Goal: Check status: Check status

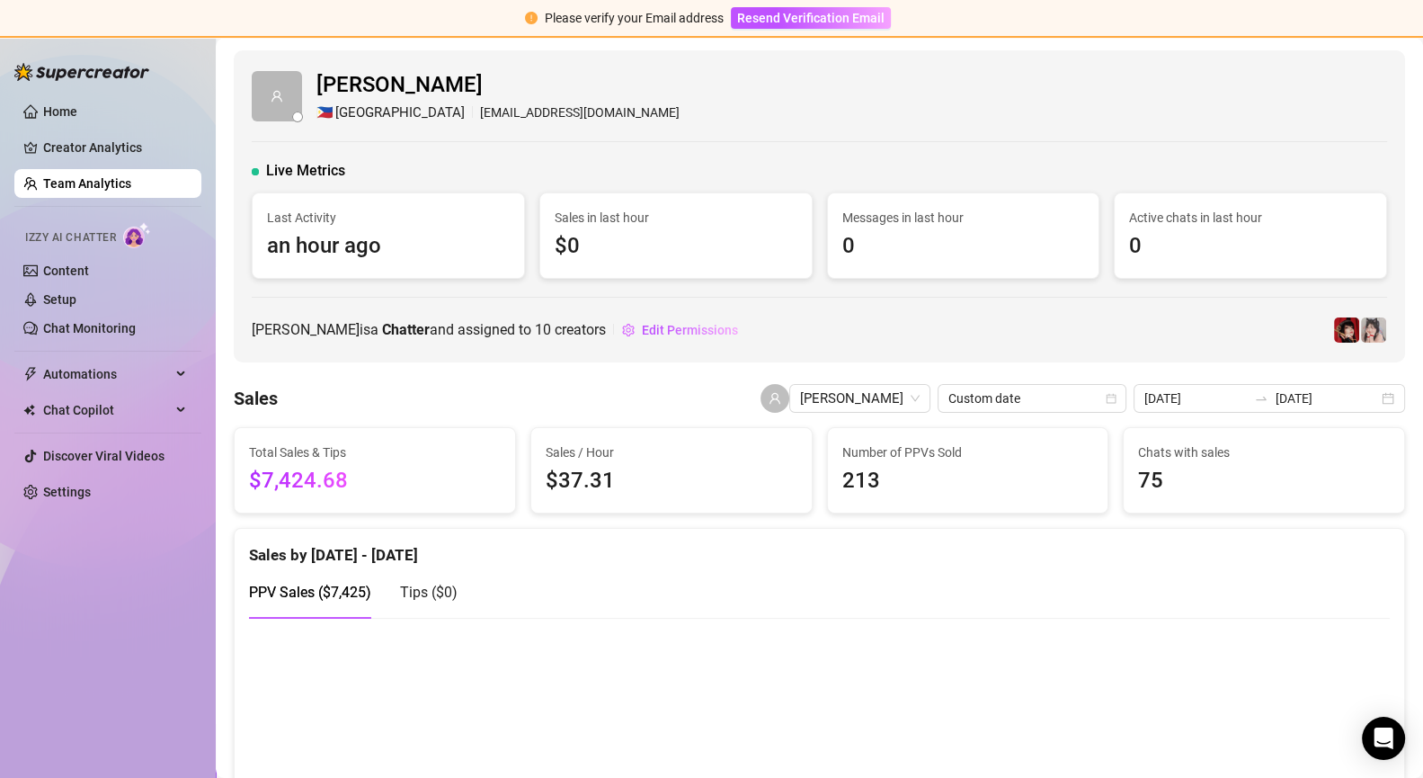
scroll to position [267, 0]
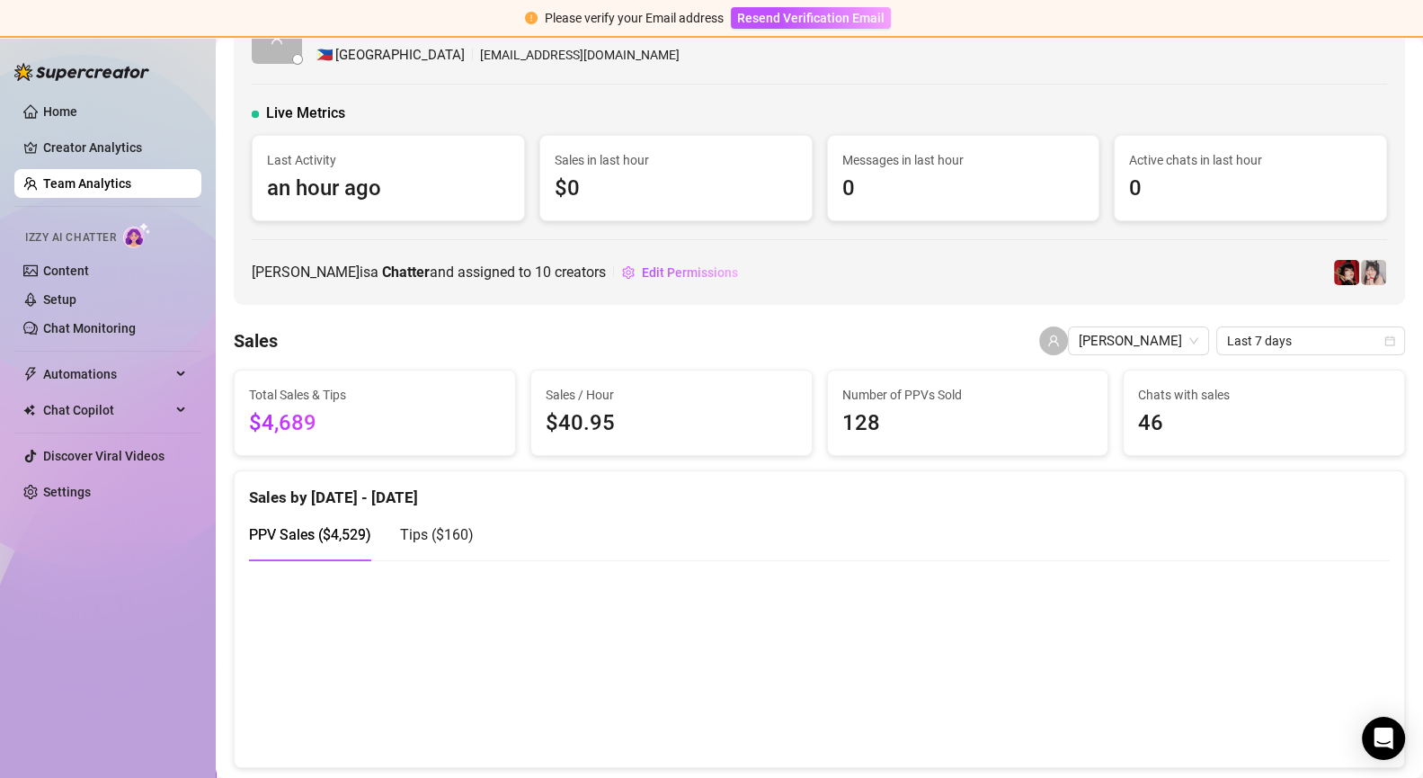
scroll to position [57, 0]
click at [1280, 343] on span "Last 7 days" at bounding box center [1310, 341] width 167 height 27
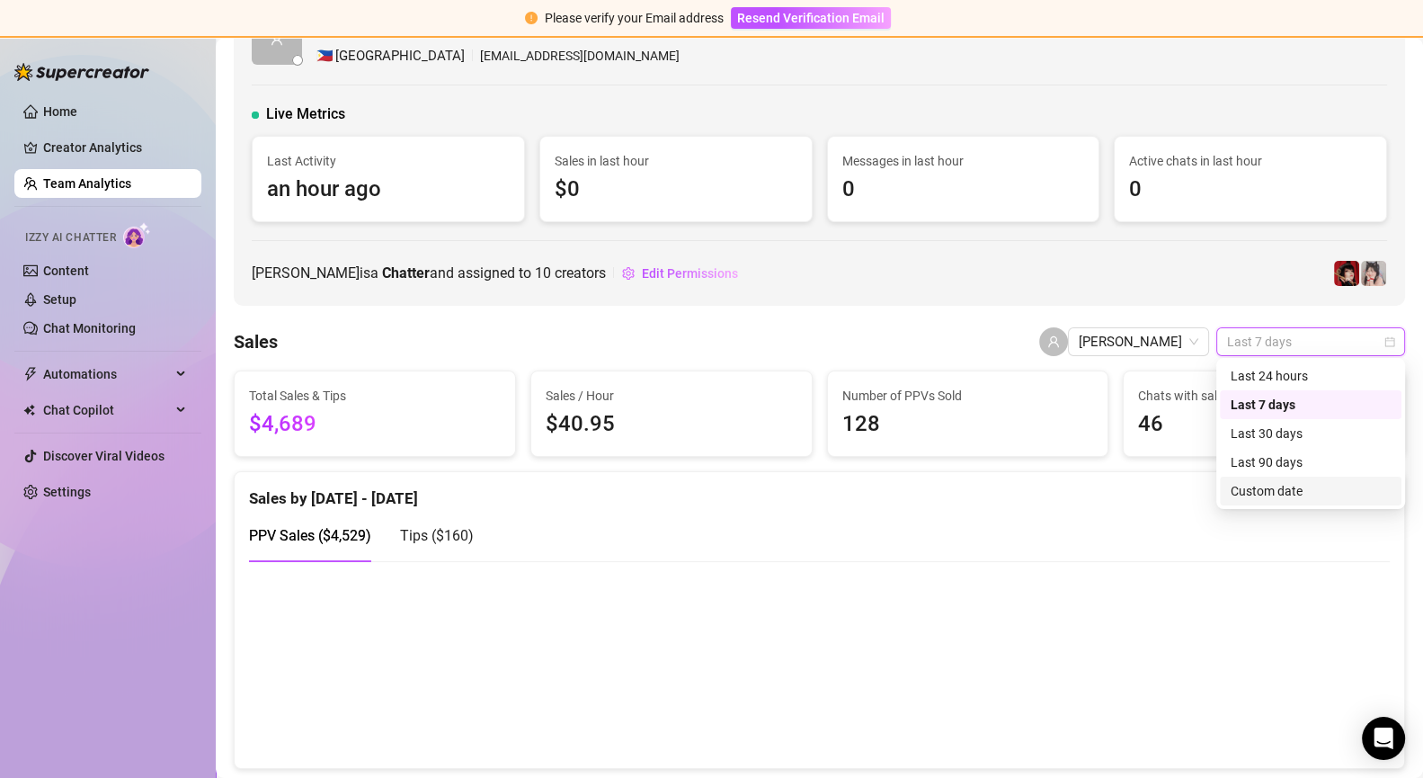
click at [1284, 486] on div "Custom date" at bounding box center [1311, 491] width 160 height 20
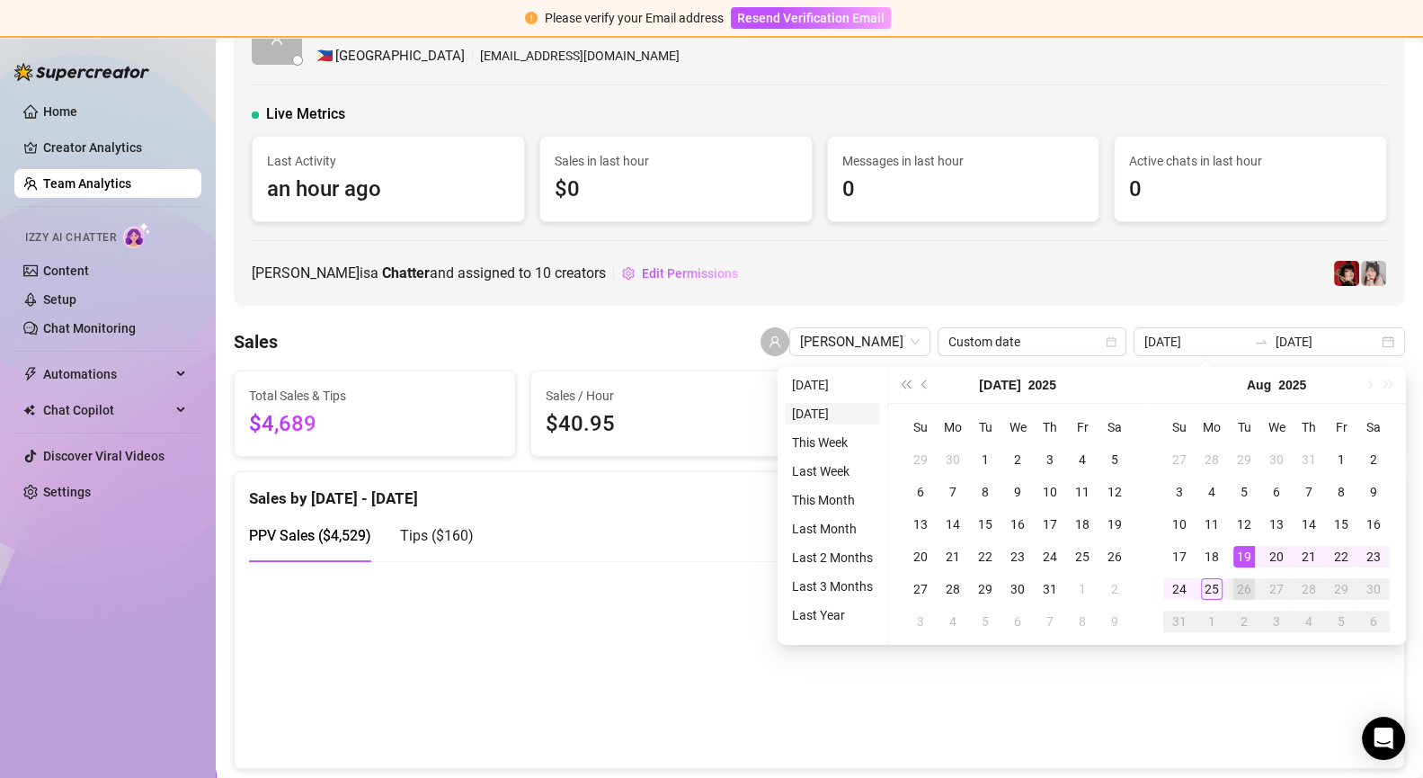
type input "2025-08-24"
type input "2025-08-19"
type input "2025-08-26"
type input "[DATE]"
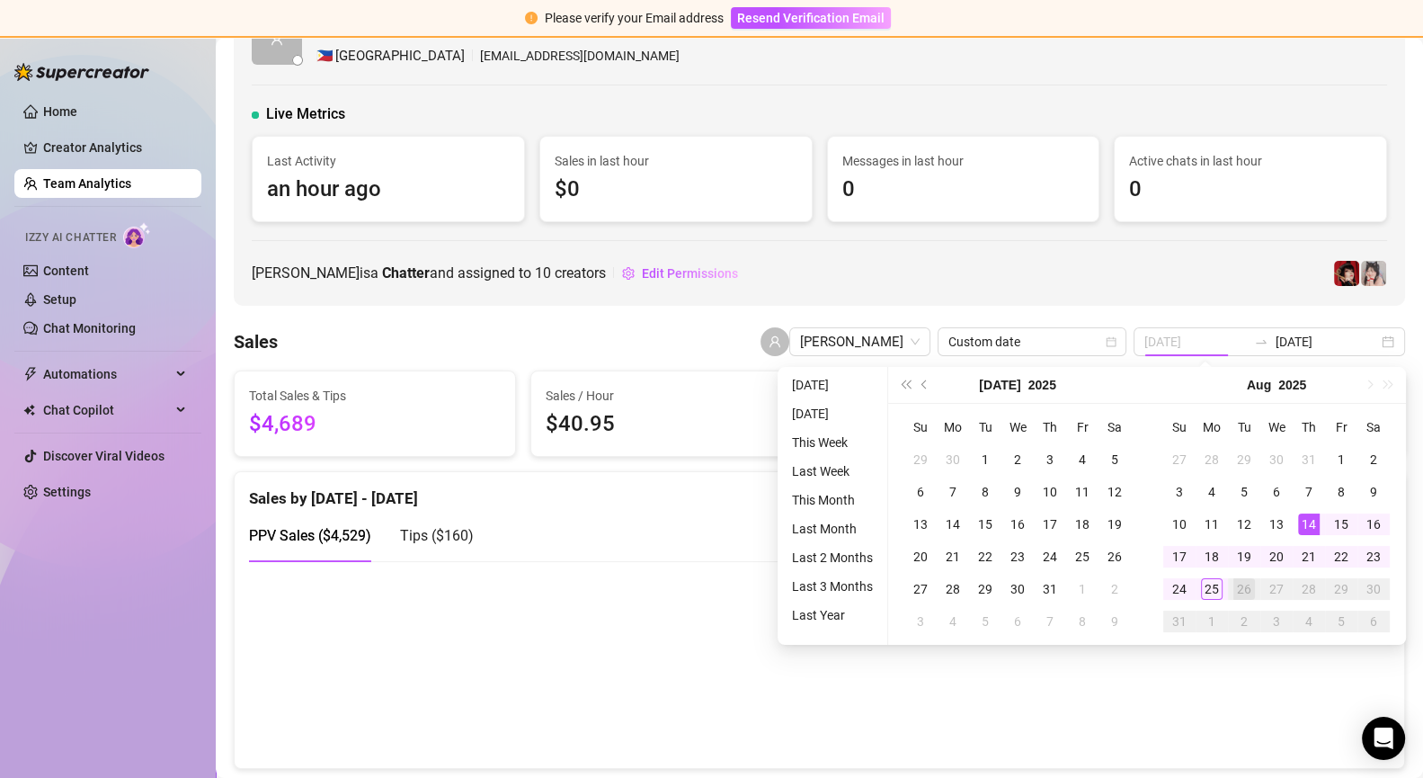
click at [1310, 525] on div "14" at bounding box center [1309, 524] width 22 height 22
type input "[DATE]"
click at [1215, 587] on div "25" at bounding box center [1212, 589] width 22 height 22
type input "[DATE]"
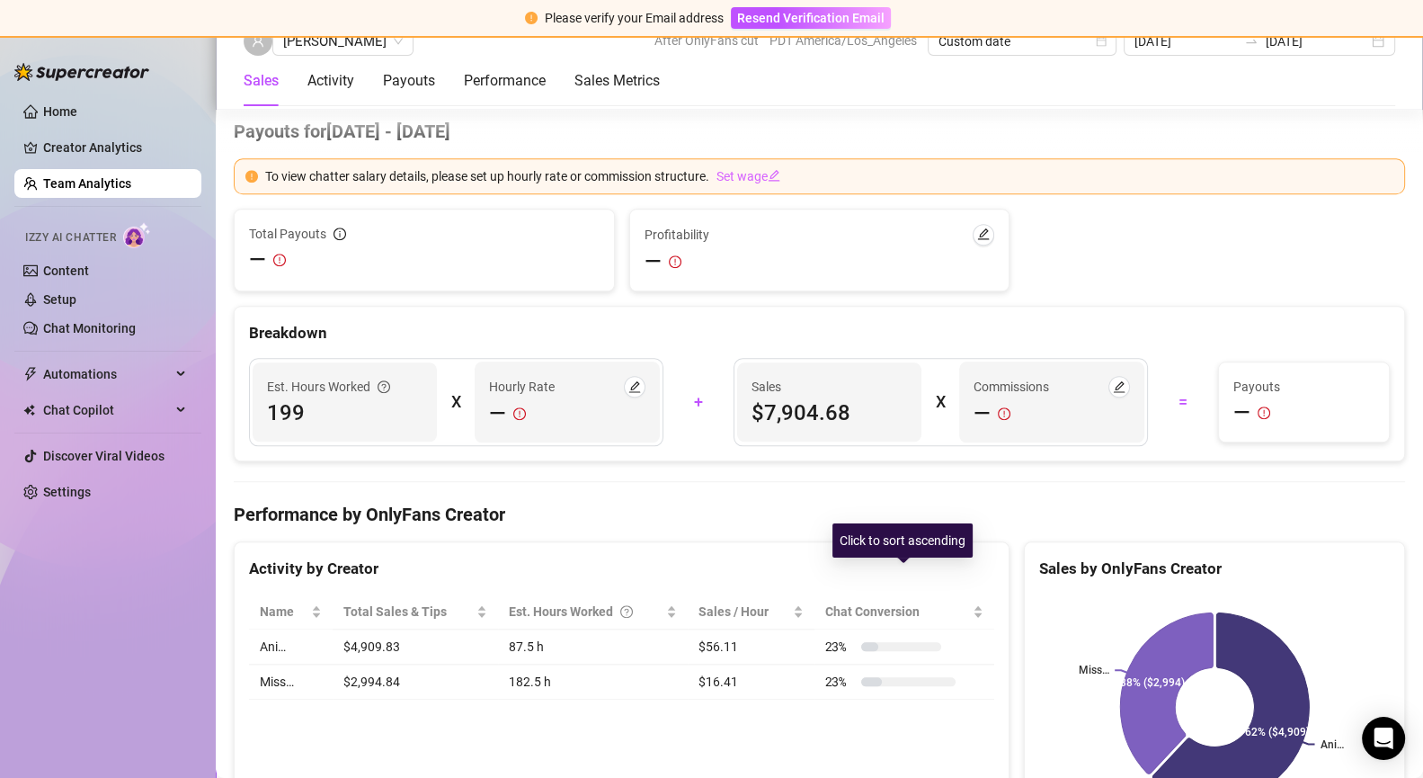
scroll to position [1997, 0]
